Goal: Find specific page/section: Find specific page/section

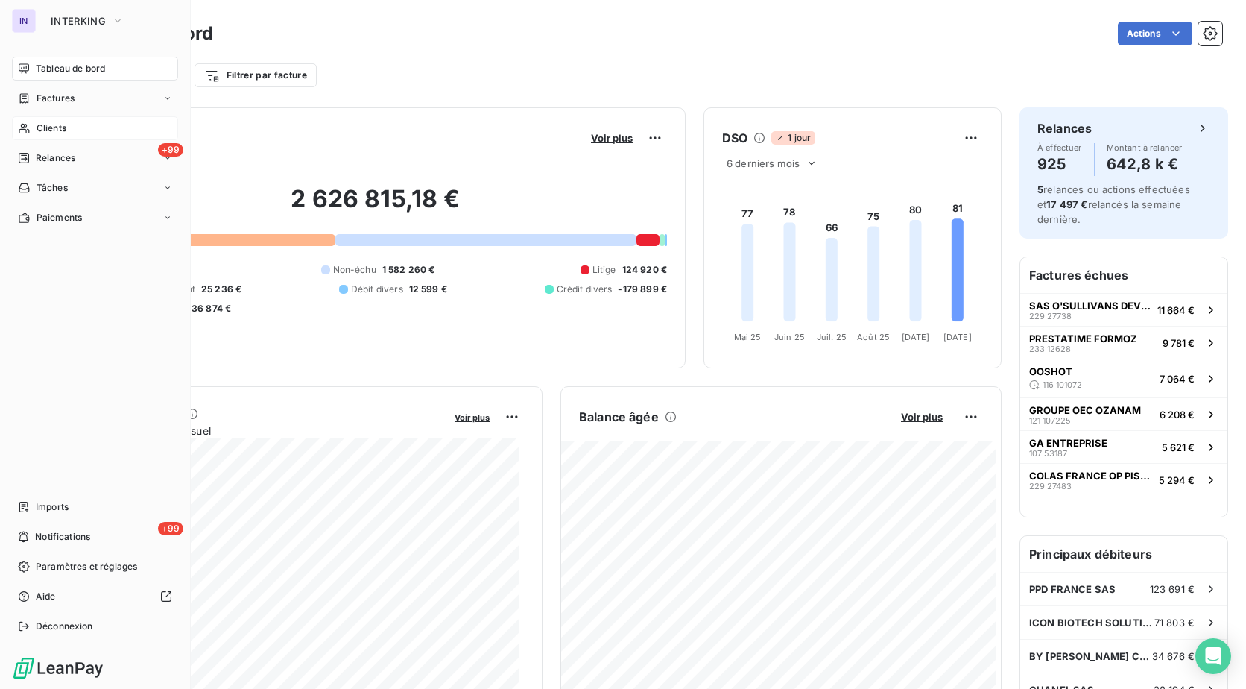
click at [46, 127] on span "Clients" at bounding box center [52, 128] width 30 height 13
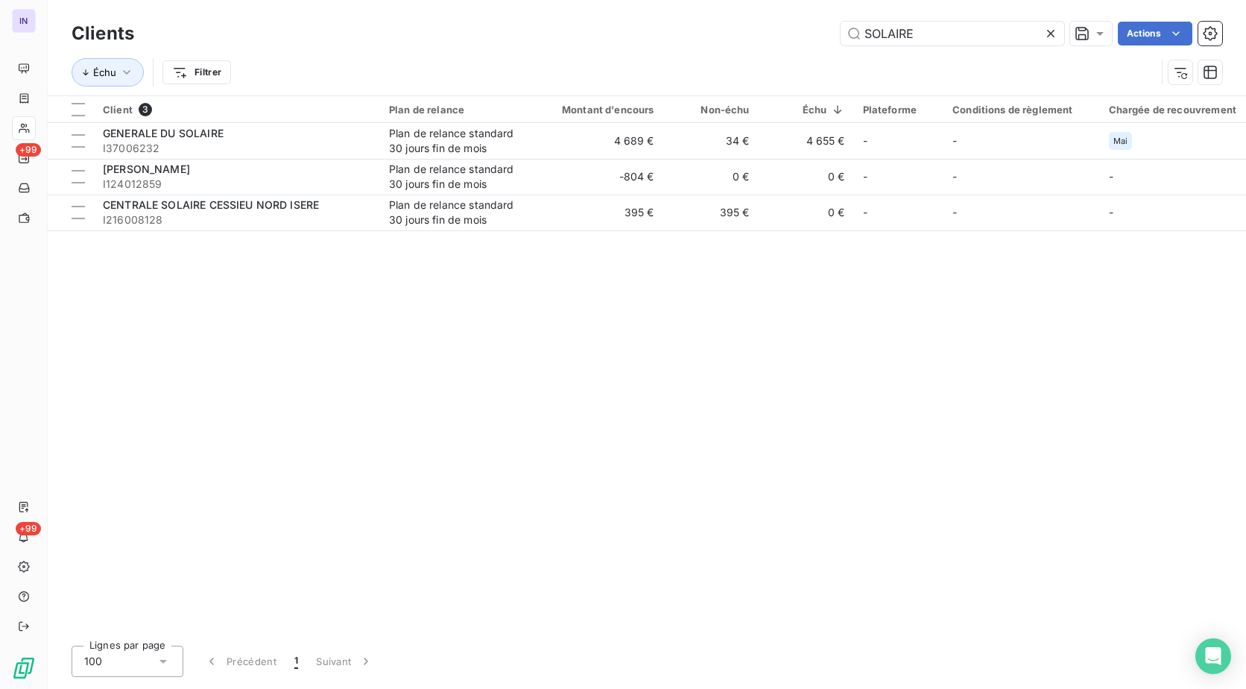
drag, startPoint x: 833, startPoint y: 32, endPoint x: 800, endPoint y: 32, distance: 32.8
click at [800, 32] on div "SOLAIRE Actions" at bounding box center [687, 34] width 1070 height 24
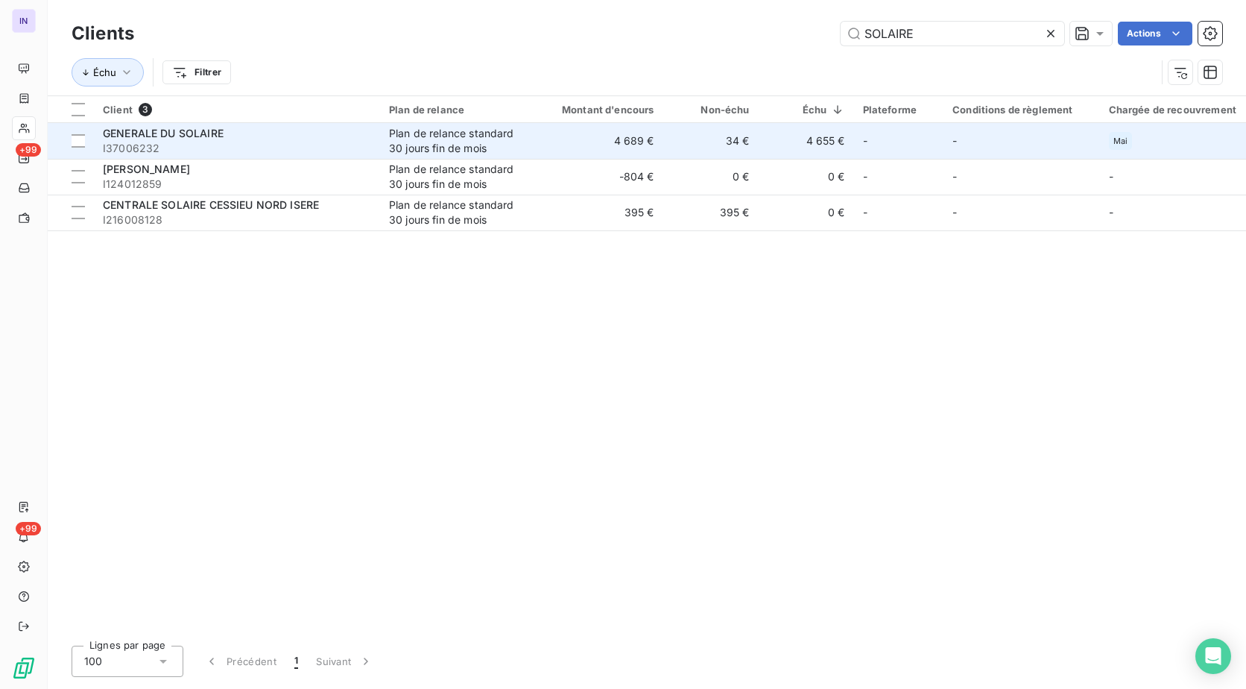
click at [310, 148] on span "I37006232" at bounding box center [237, 148] width 268 height 15
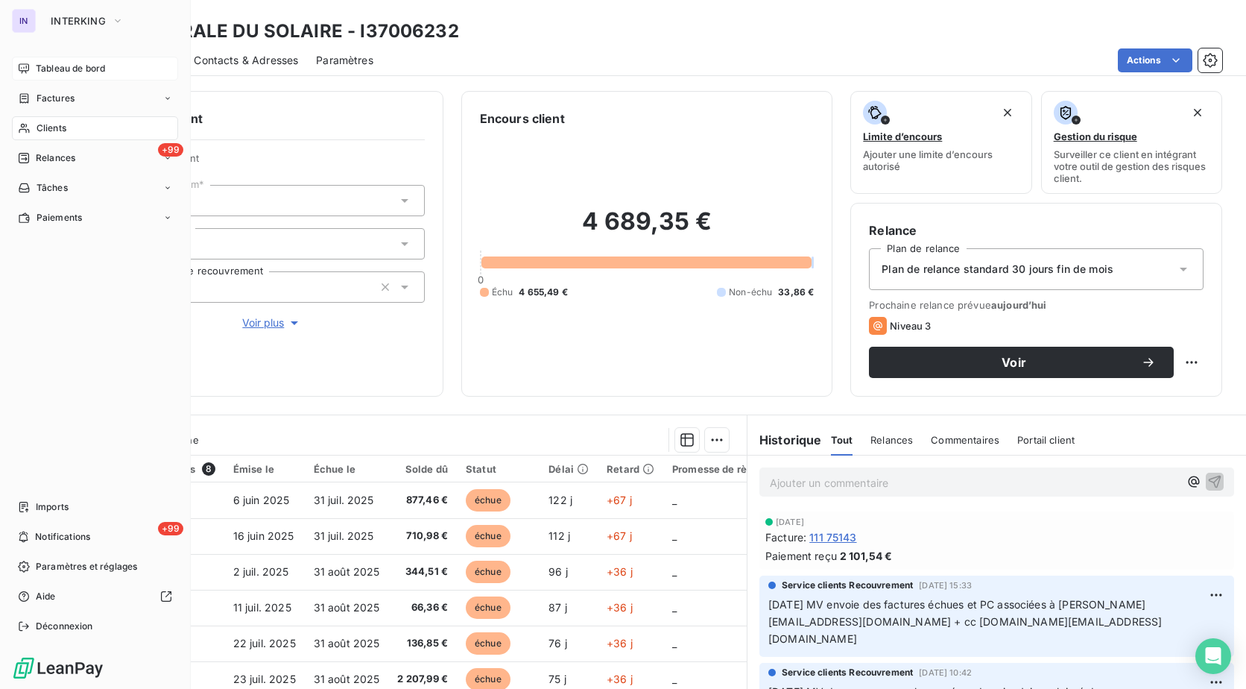
click at [48, 64] on span "Tableau de bord" at bounding box center [70, 68] width 69 height 13
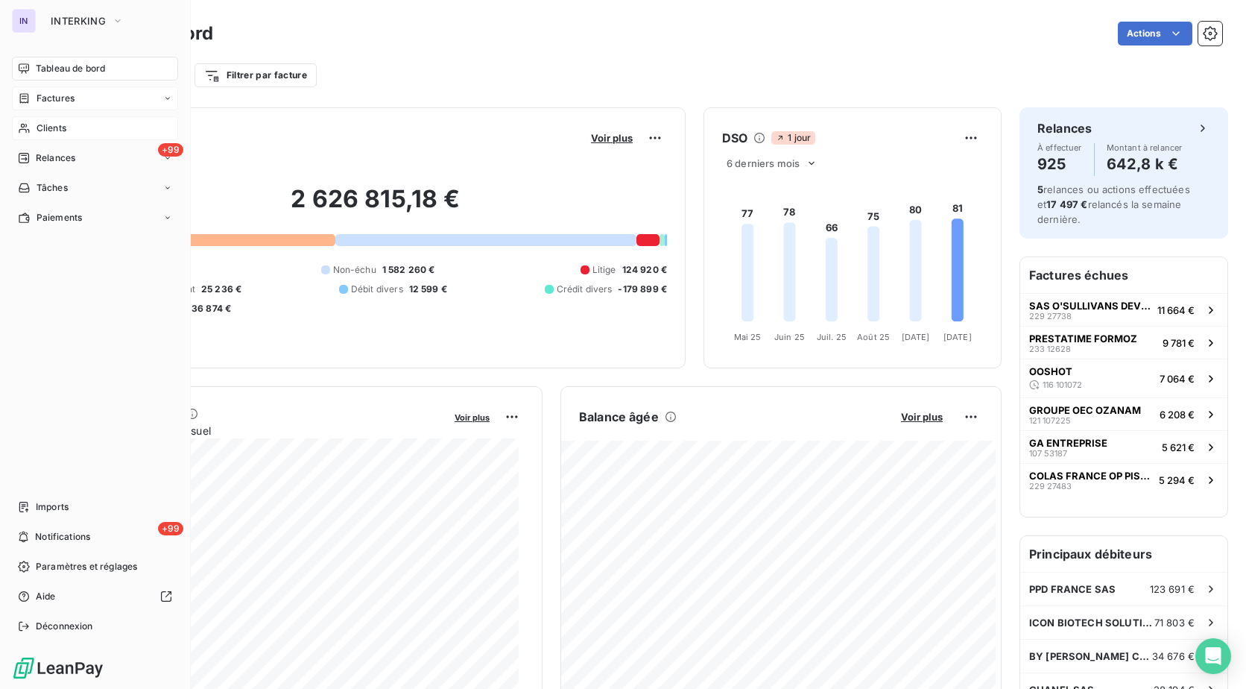
click at [56, 98] on span "Factures" at bounding box center [56, 98] width 38 height 13
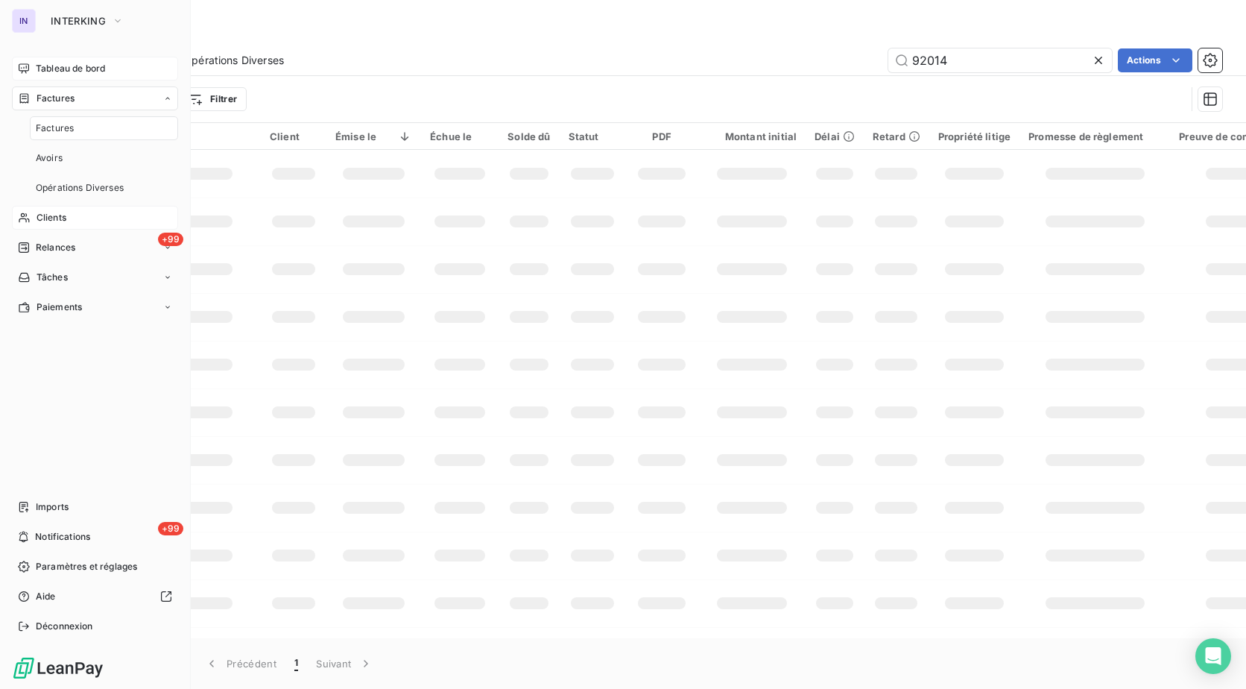
click at [64, 211] on span "Clients" at bounding box center [52, 217] width 30 height 13
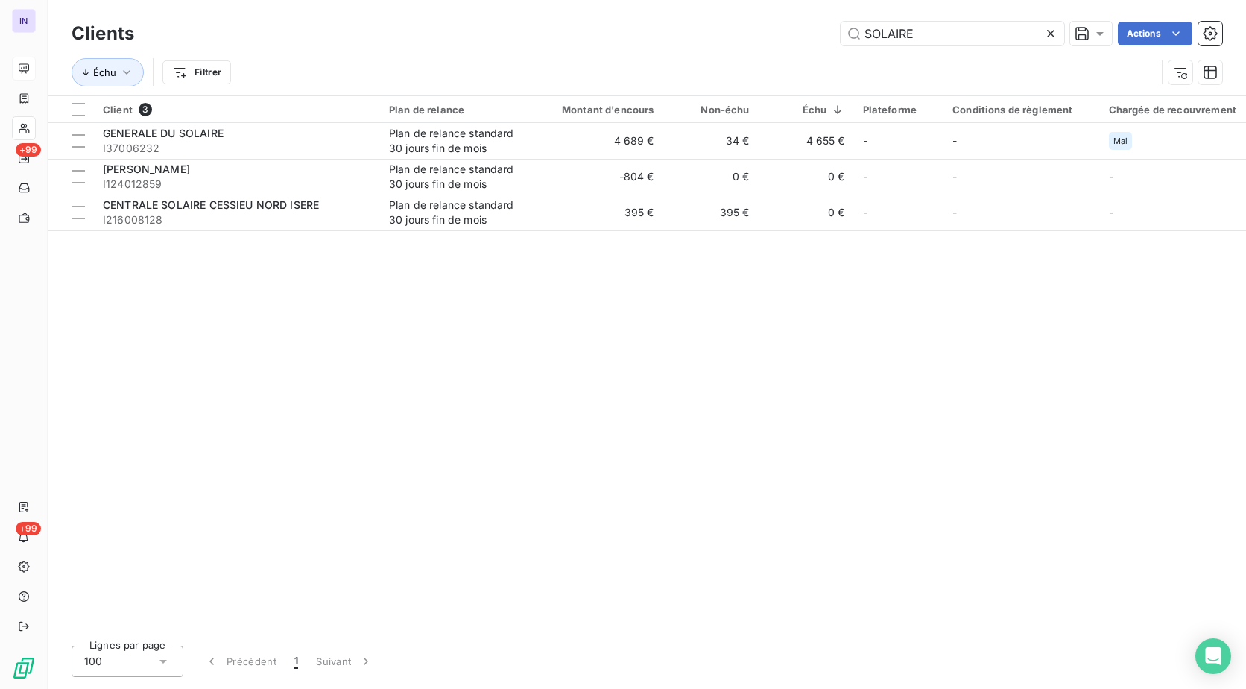
drag, startPoint x: 915, startPoint y: 39, endPoint x: 797, endPoint y: 57, distance: 119.2
click at [797, 57] on div "Clients SOLAIRE Actions Échu Filtrer" at bounding box center [647, 57] width 1151 height 78
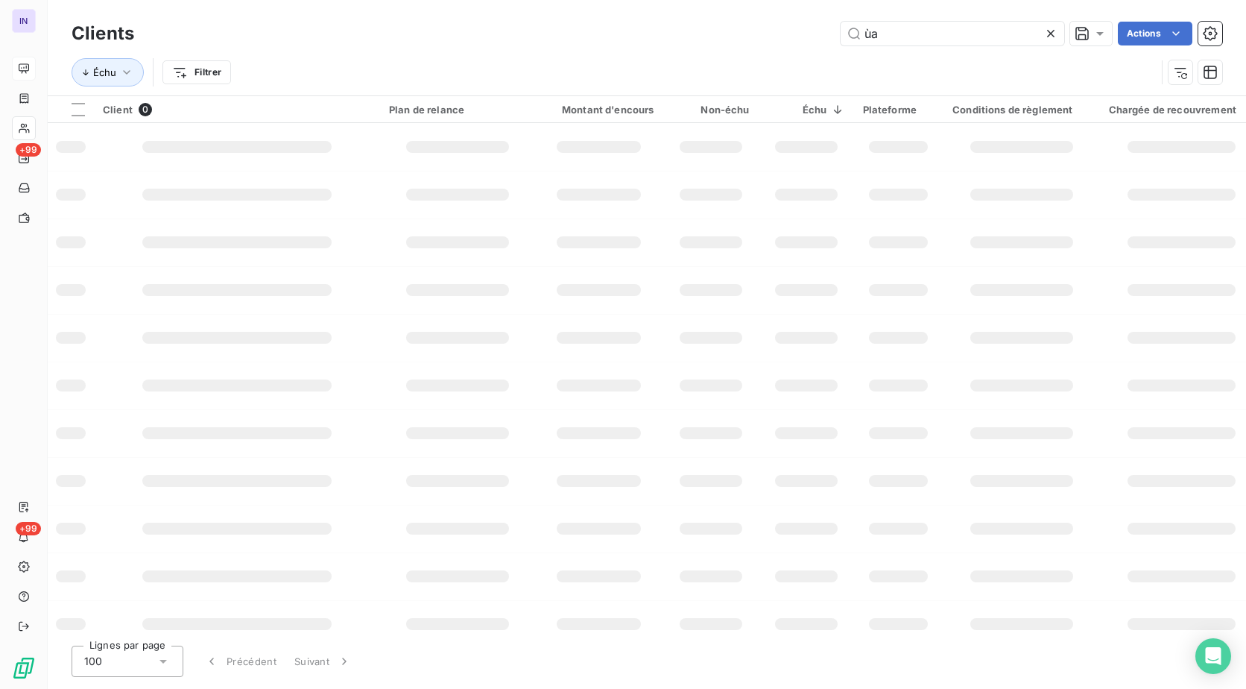
type input "ù"
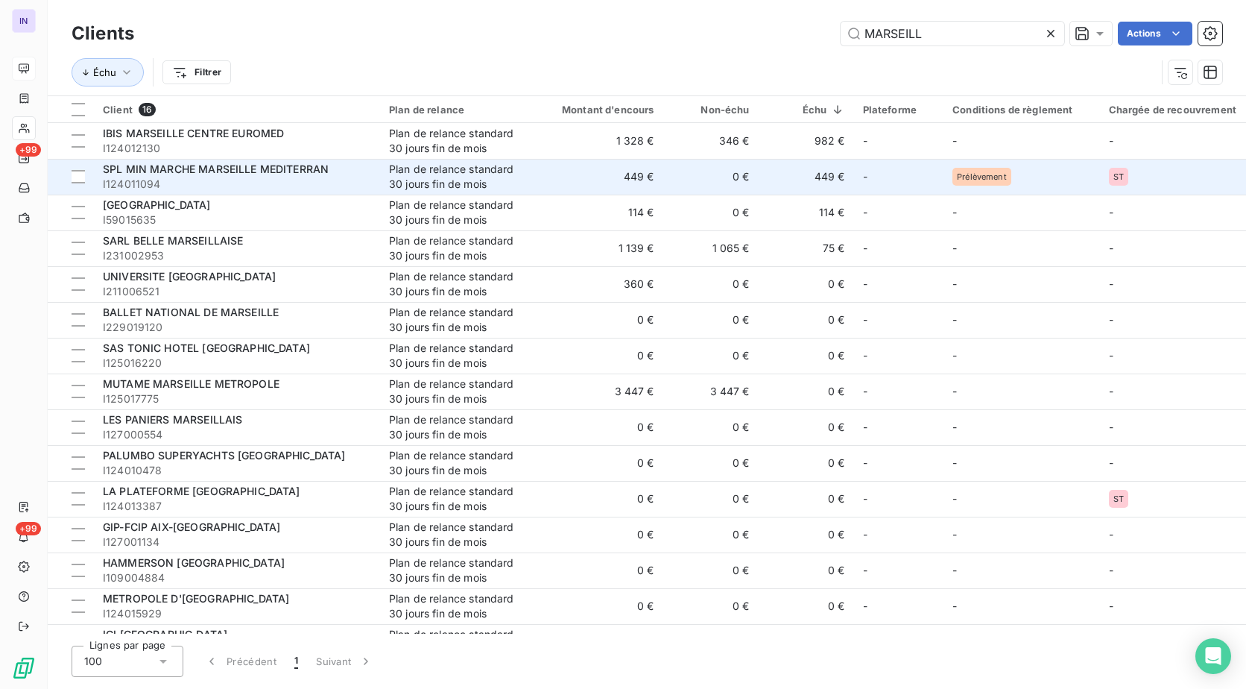
type input "MARSEILL"
click at [238, 187] on span "I124011094" at bounding box center [237, 184] width 268 height 15
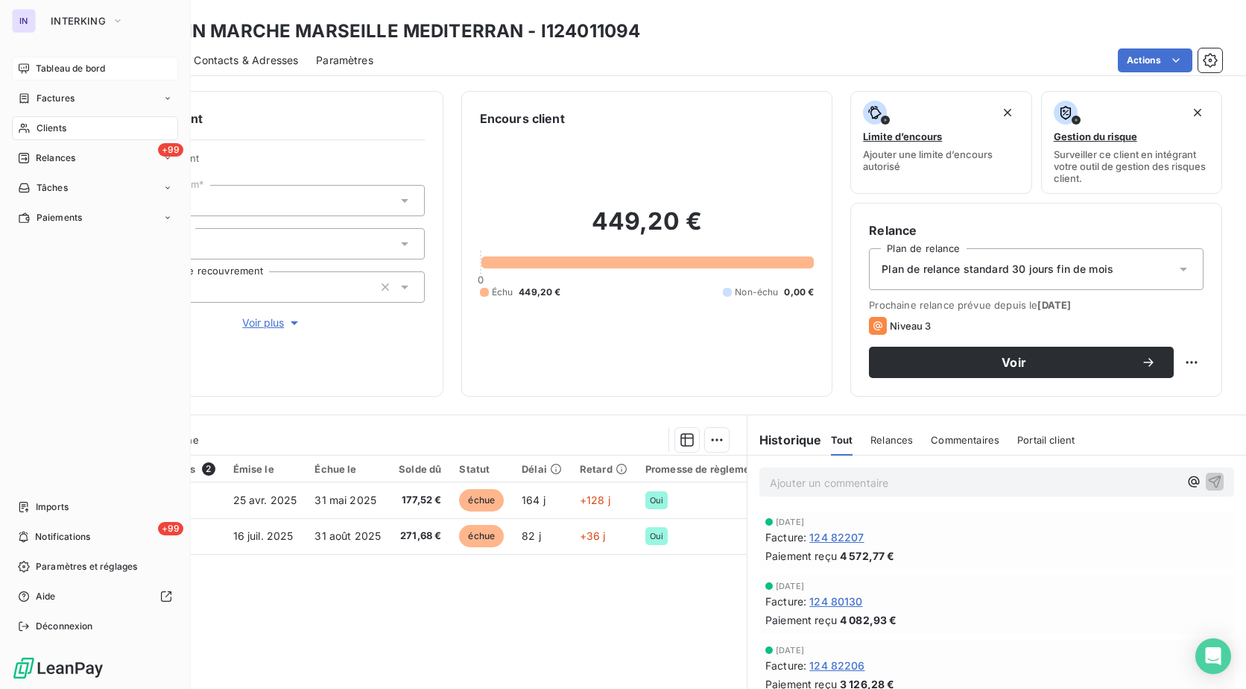
click at [49, 71] on span "Tableau de bord" at bounding box center [70, 68] width 69 height 13
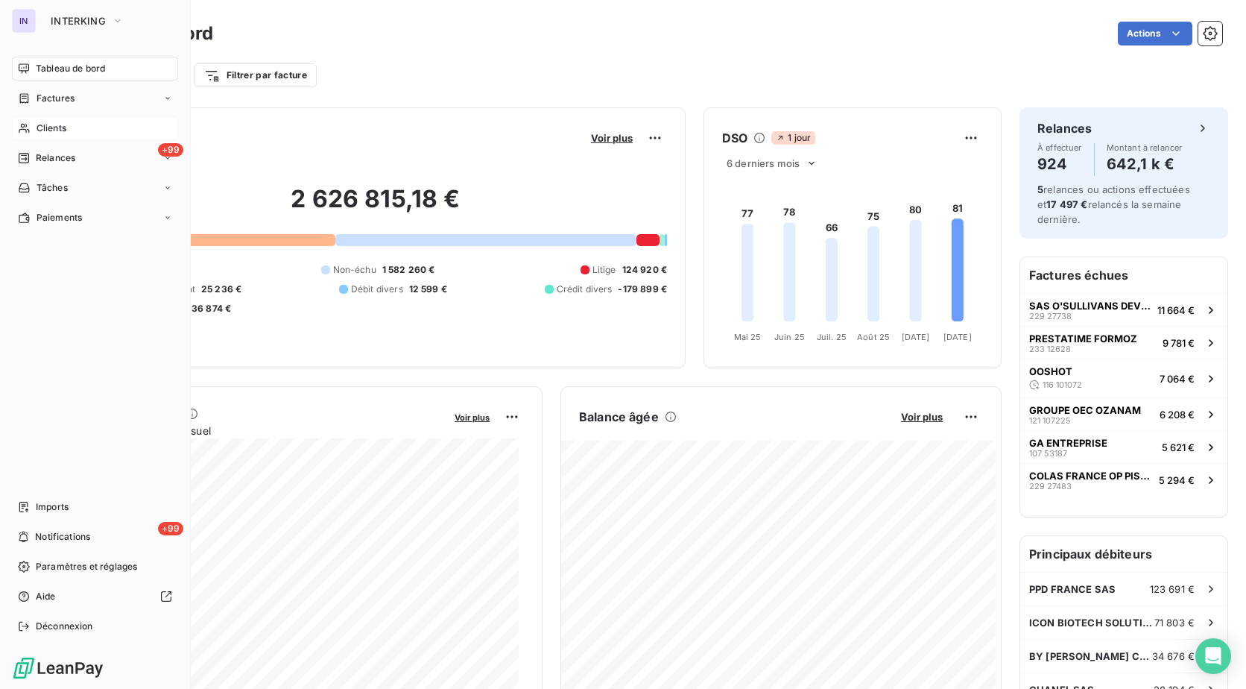
click at [49, 134] on span "Clients" at bounding box center [52, 128] width 30 height 13
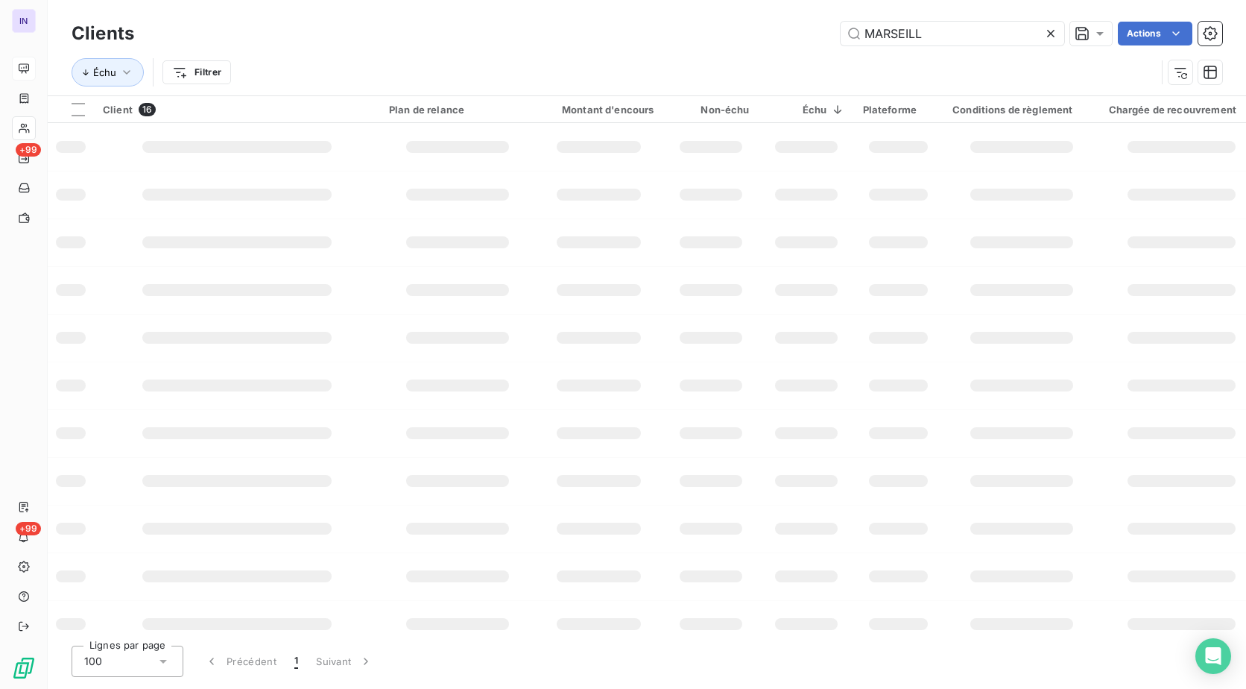
drag, startPoint x: 934, startPoint y: 32, endPoint x: 590, endPoint y: 14, distance: 344.9
click at [577, 26] on div "MARSEILL Actions" at bounding box center [687, 34] width 1070 height 24
type input "113000362"
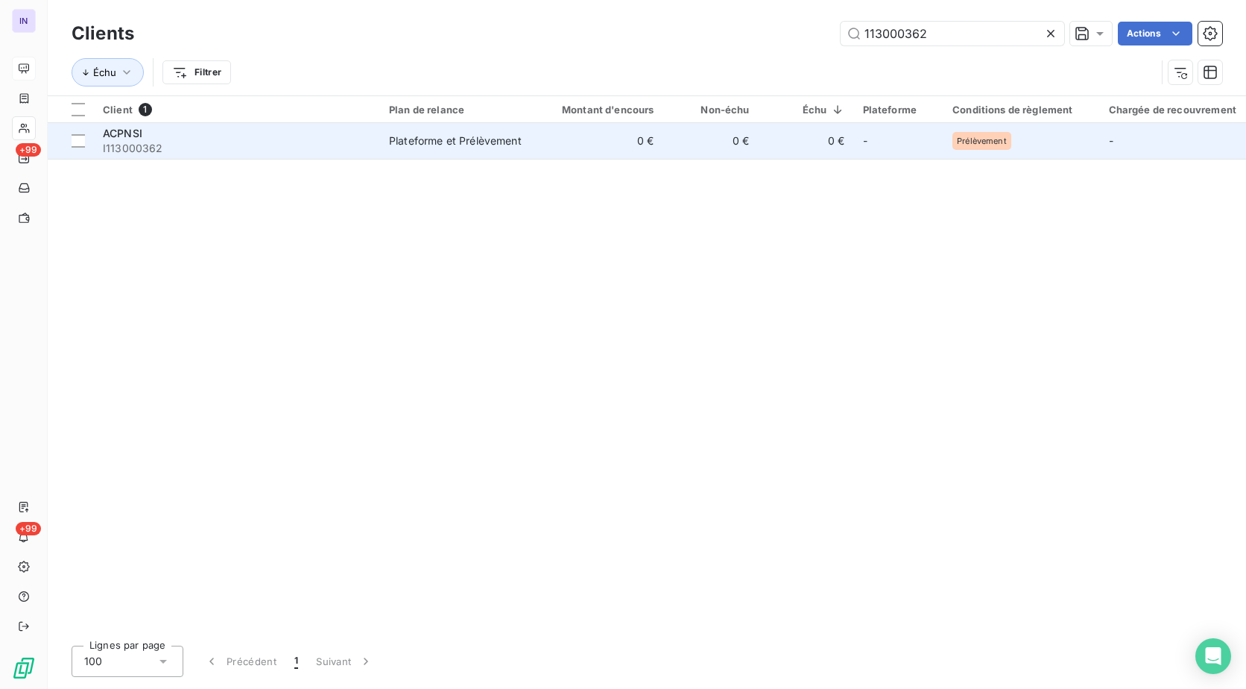
click at [310, 134] on div "ACPNSI" at bounding box center [237, 133] width 268 height 15
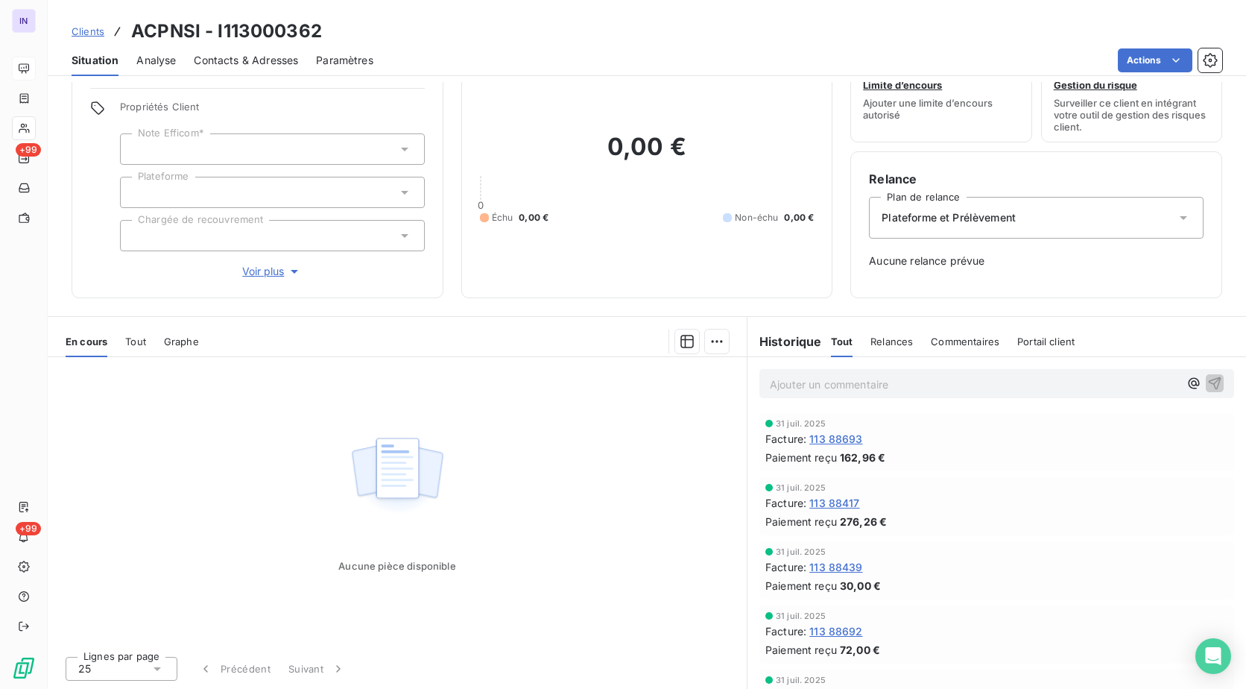
click at [259, 265] on span "Voir plus" at bounding box center [272, 271] width 60 height 15
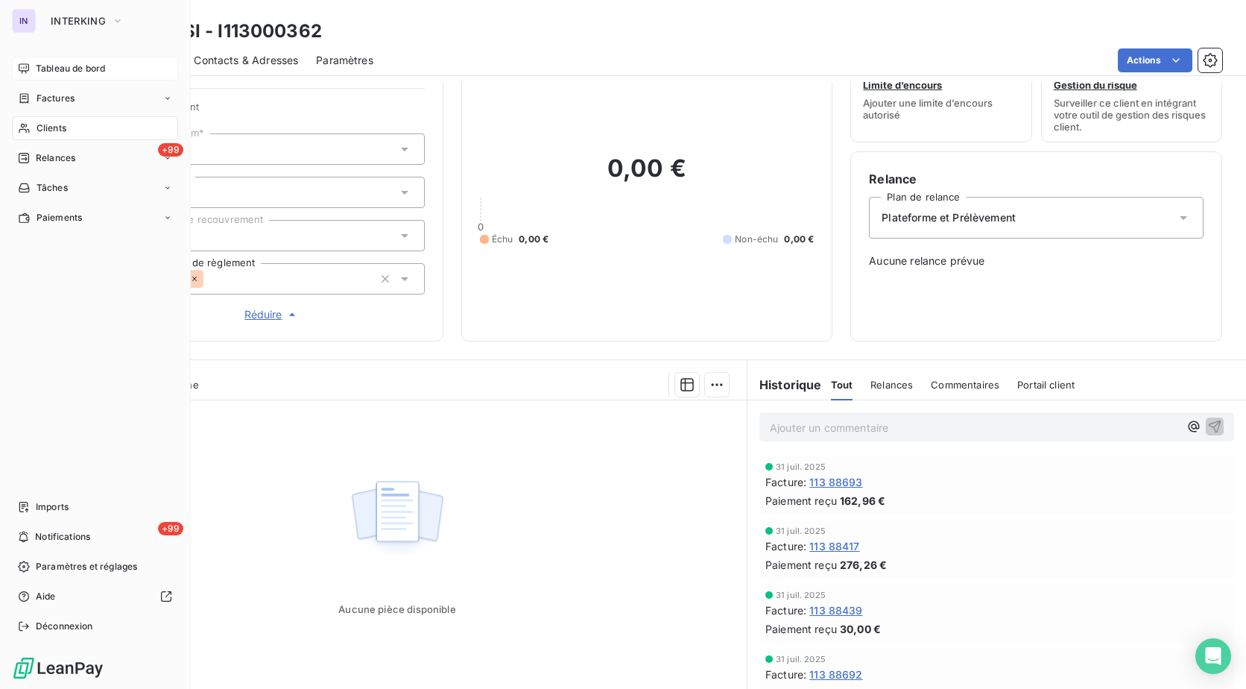
click at [50, 66] on span "Tableau de bord" at bounding box center [70, 68] width 69 height 13
